Goal: Task Accomplishment & Management: Use online tool/utility

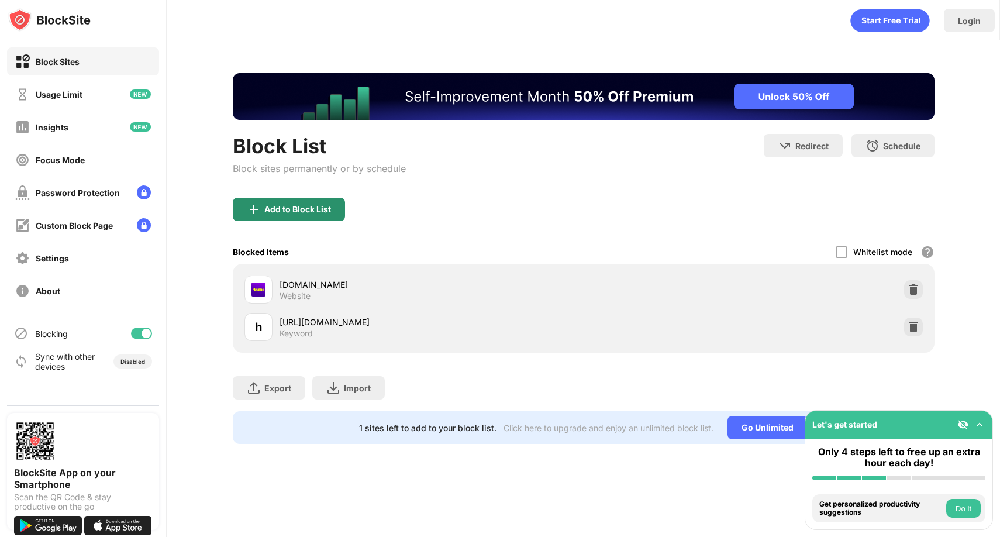
click at [310, 208] on div "Add to Block List" at bounding box center [297, 209] width 67 height 9
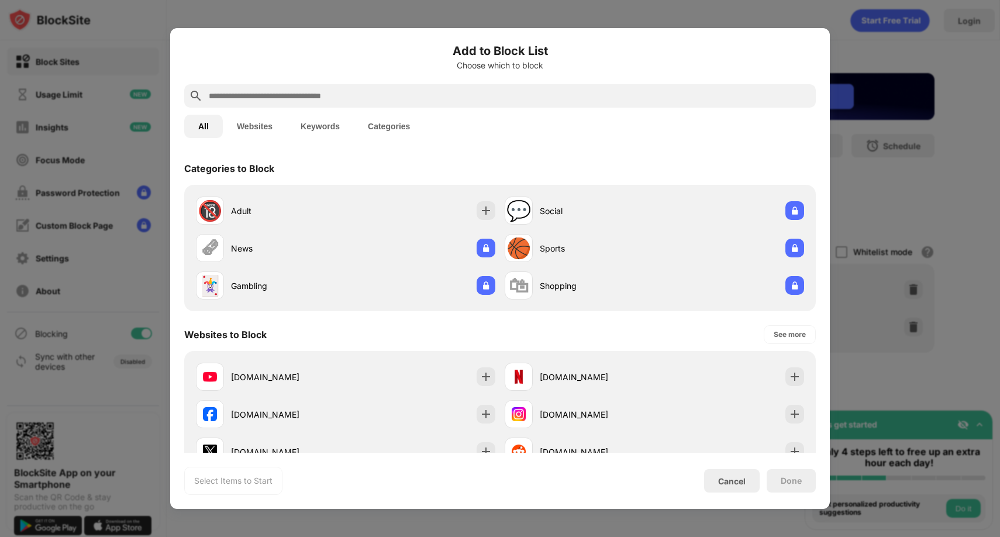
click at [376, 91] on input "text" at bounding box center [509, 96] width 603 height 14
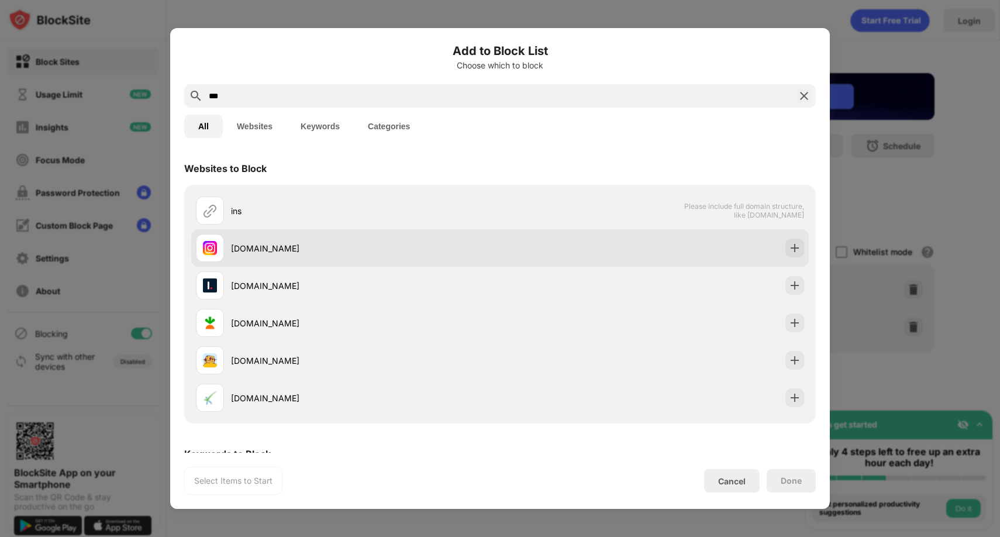
type input "***"
click at [307, 246] on div "instagram.com" at bounding box center [365, 248] width 269 height 12
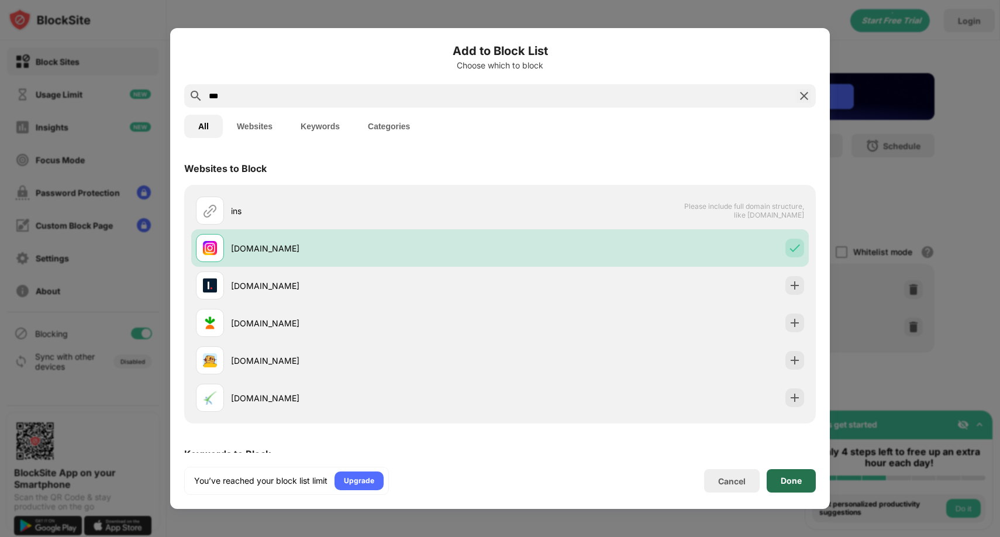
click at [790, 488] on div "Done" at bounding box center [790, 480] width 49 height 23
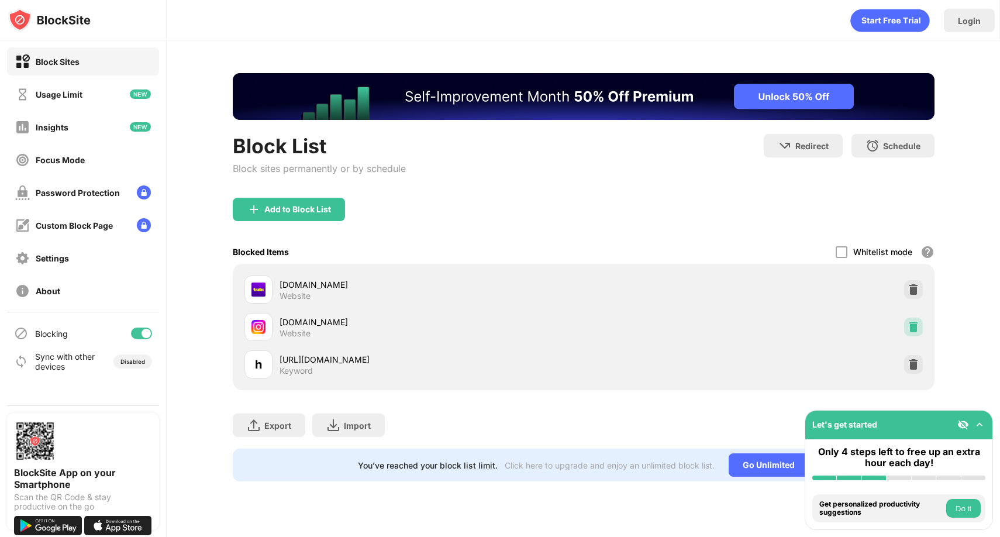
click at [915, 328] on img at bounding box center [913, 327] width 12 height 12
